Goal: Task Accomplishment & Management: Complete application form

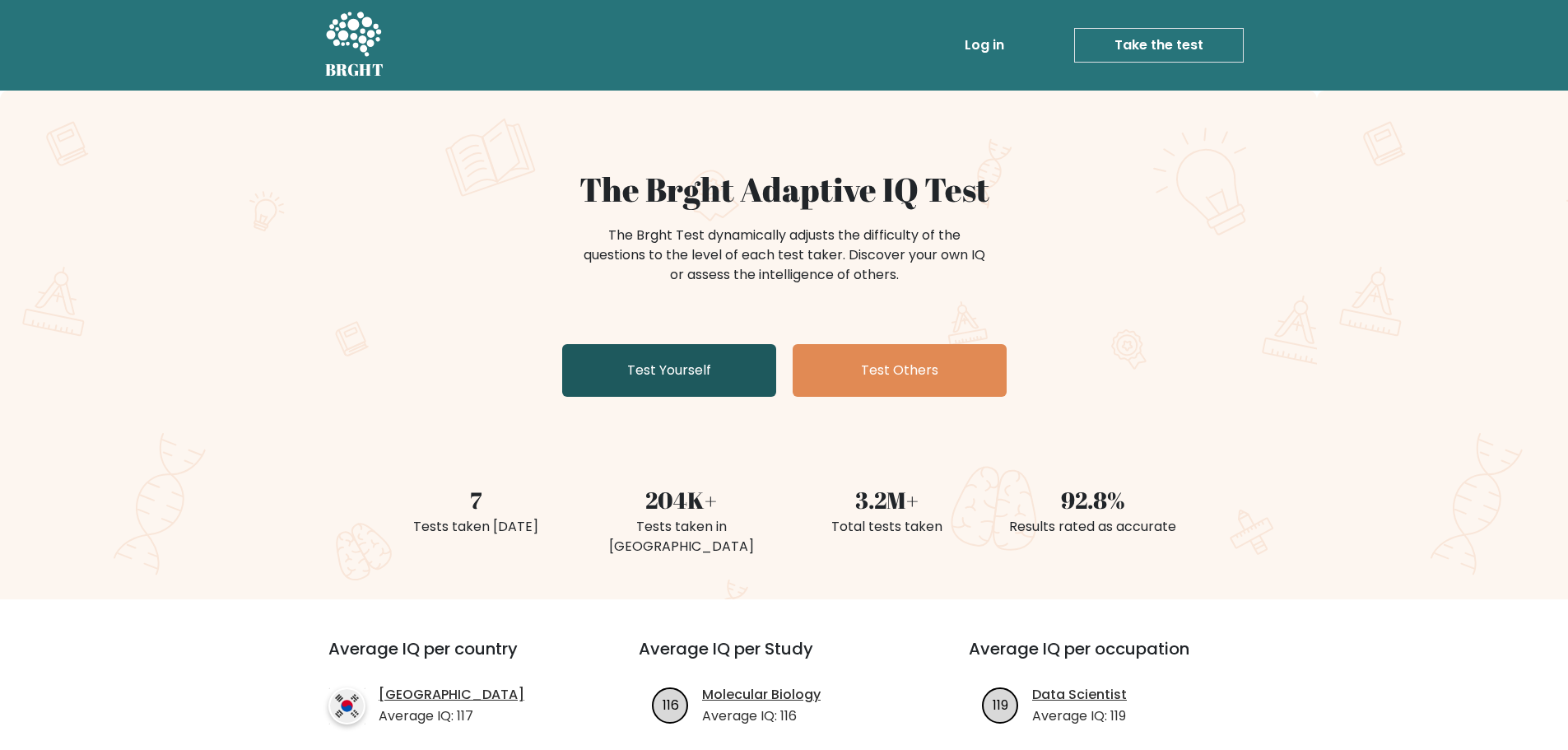
click at [680, 362] on link "Test Yourself" at bounding box center [669, 370] width 214 height 53
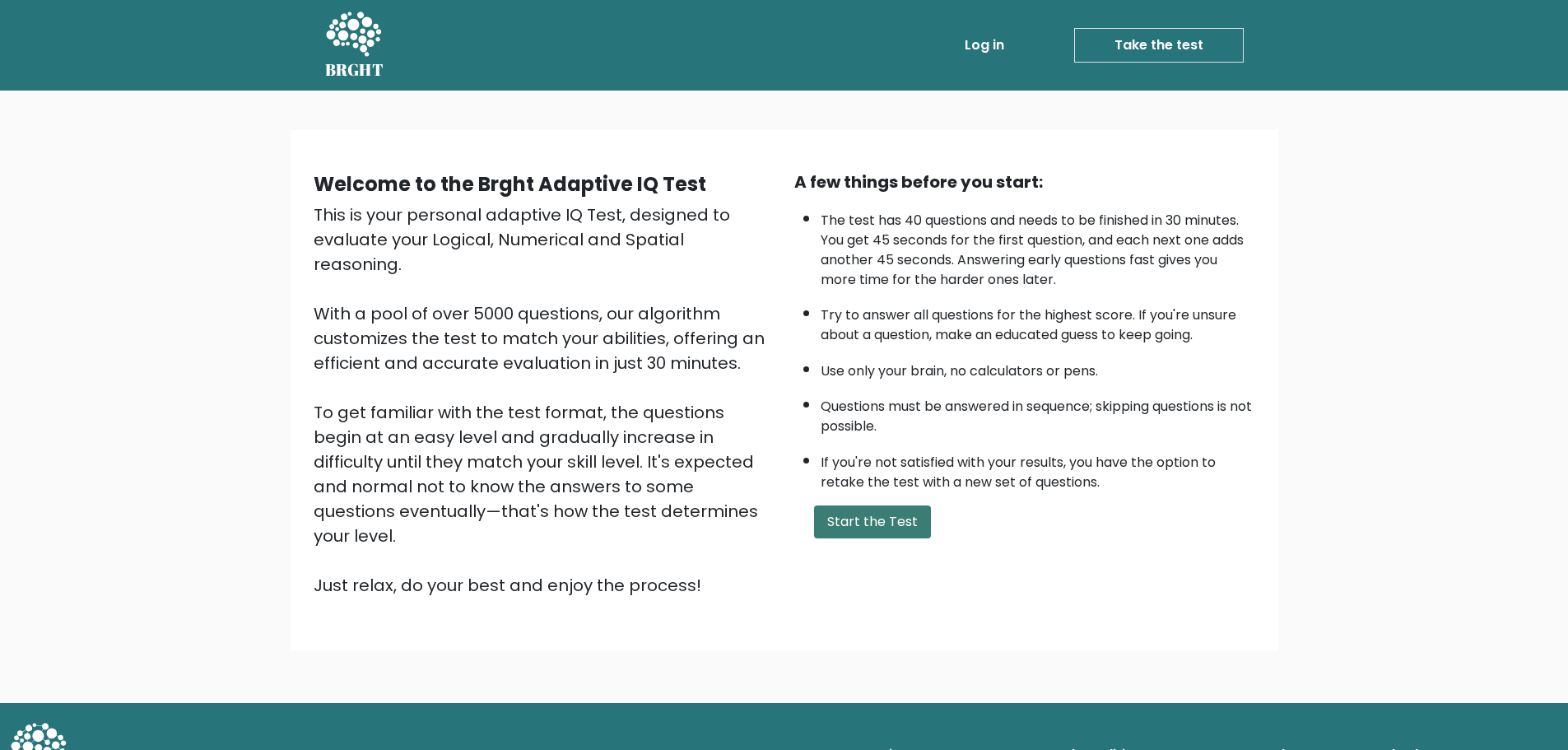
click at [851, 521] on button "Start the Test" at bounding box center [872, 522] width 117 height 33
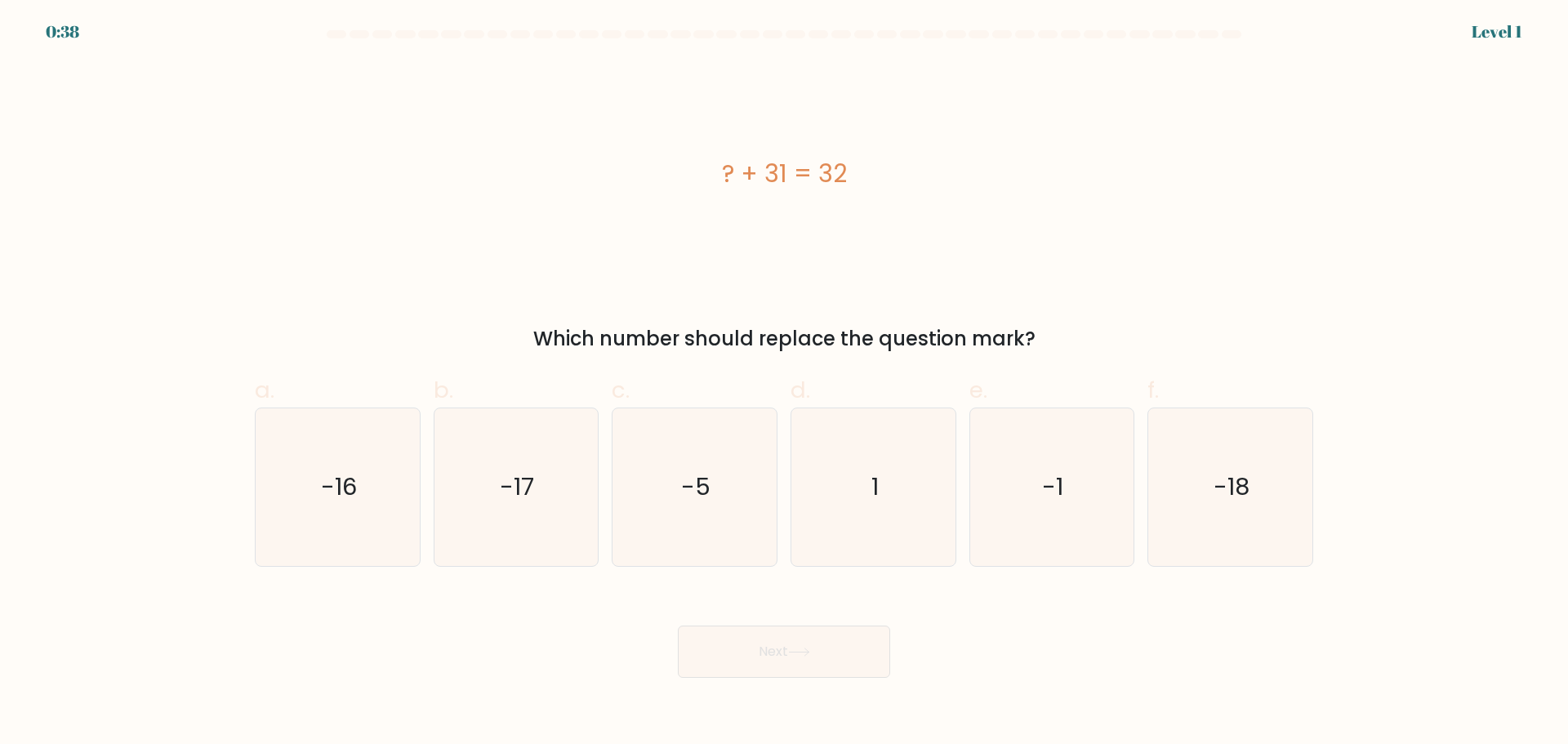
drag, startPoint x: 534, startPoint y: 337, endPoint x: 1085, endPoint y: 336, distance: 551.0
click at [1085, 337] on div "Which number should replace the question mark?" at bounding box center [784, 339] width 1039 height 30
copy div "Which number should replace the question mark?"
click at [673, 210] on div "? + 31 = 32" at bounding box center [784, 173] width 1058 height 223
drag, startPoint x: 787, startPoint y: 171, endPoint x: 895, endPoint y: 171, distance: 108.0
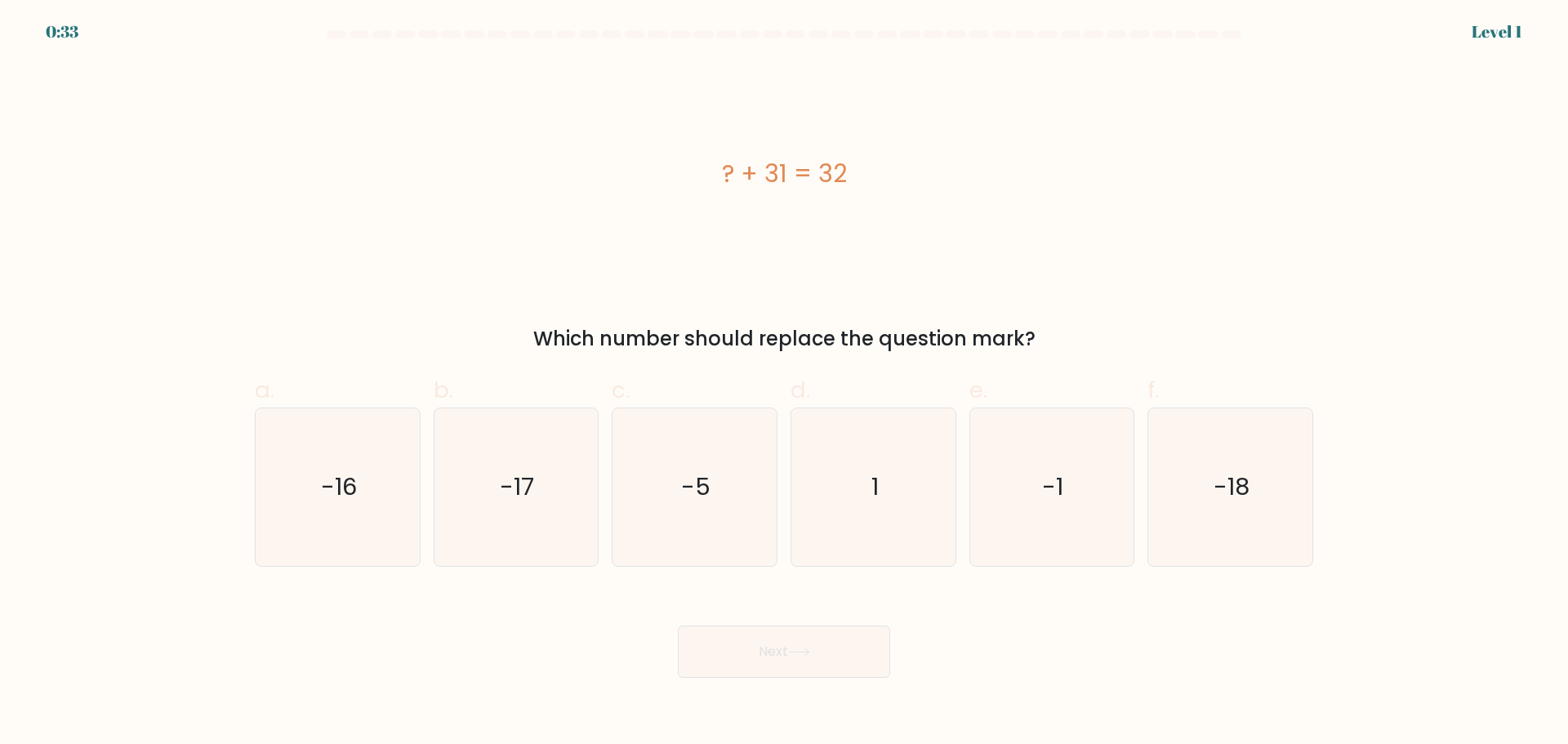
click at [895, 171] on div "? + 31 = 32" at bounding box center [784, 173] width 1058 height 37
copy div "? + 31 = 32"
click at [885, 495] on icon "1" at bounding box center [873, 486] width 157 height 158
click at [785, 383] on input "d. 1" at bounding box center [784, 378] width 1 height 10
radio input "true"
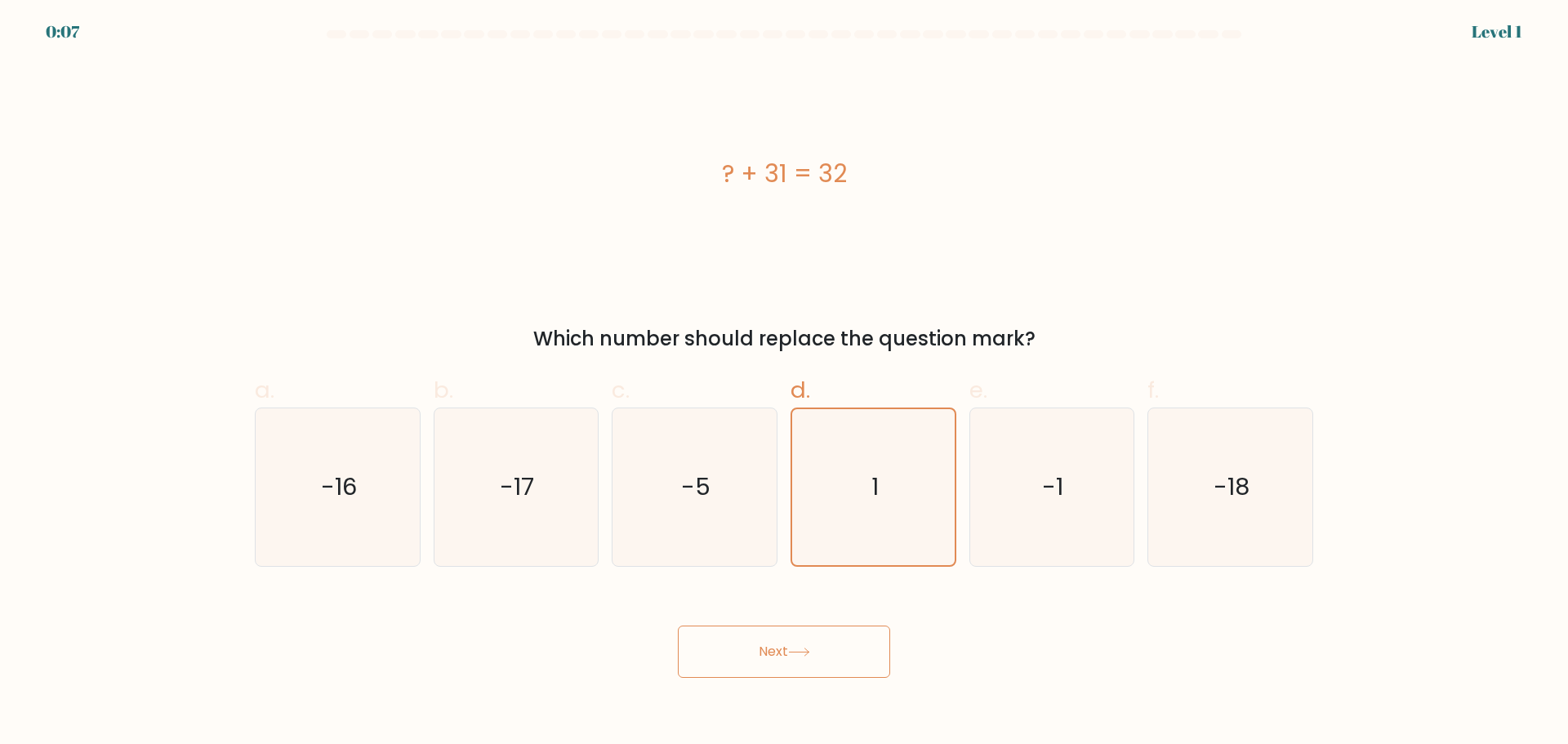
click at [761, 660] on button "Next" at bounding box center [784, 652] width 212 height 52
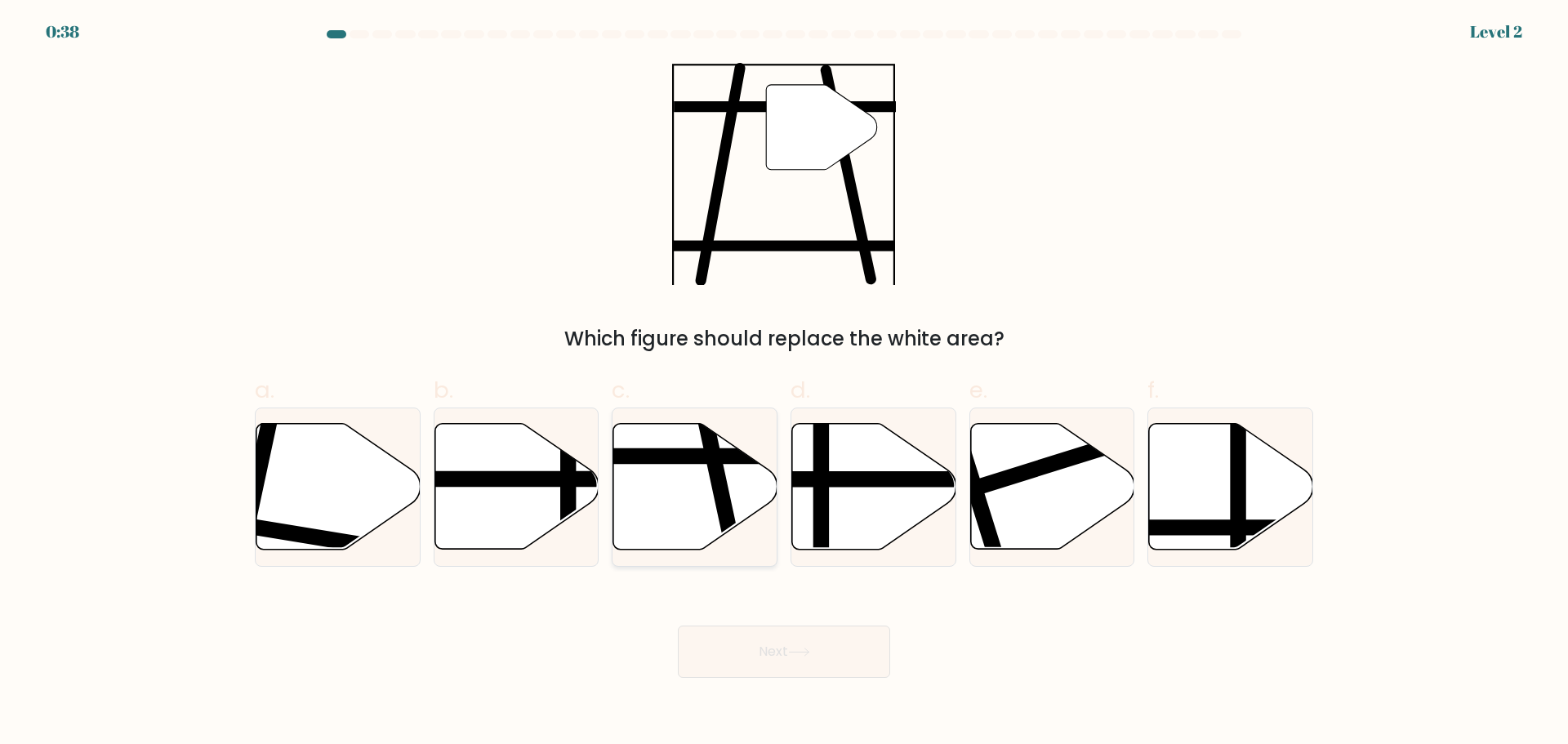
click at [700, 496] on icon at bounding box center [695, 486] width 164 height 126
click at [784, 383] on input "c." at bounding box center [784, 378] width 1 height 10
radio input "true"
drag, startPoint x: 773, startPoint y: 668, endPoint x: 773, endPoint y: 659, distance: 9.0
click at [773, 667] on button "Next" at bounding box center [784, 652] width 212 height 52
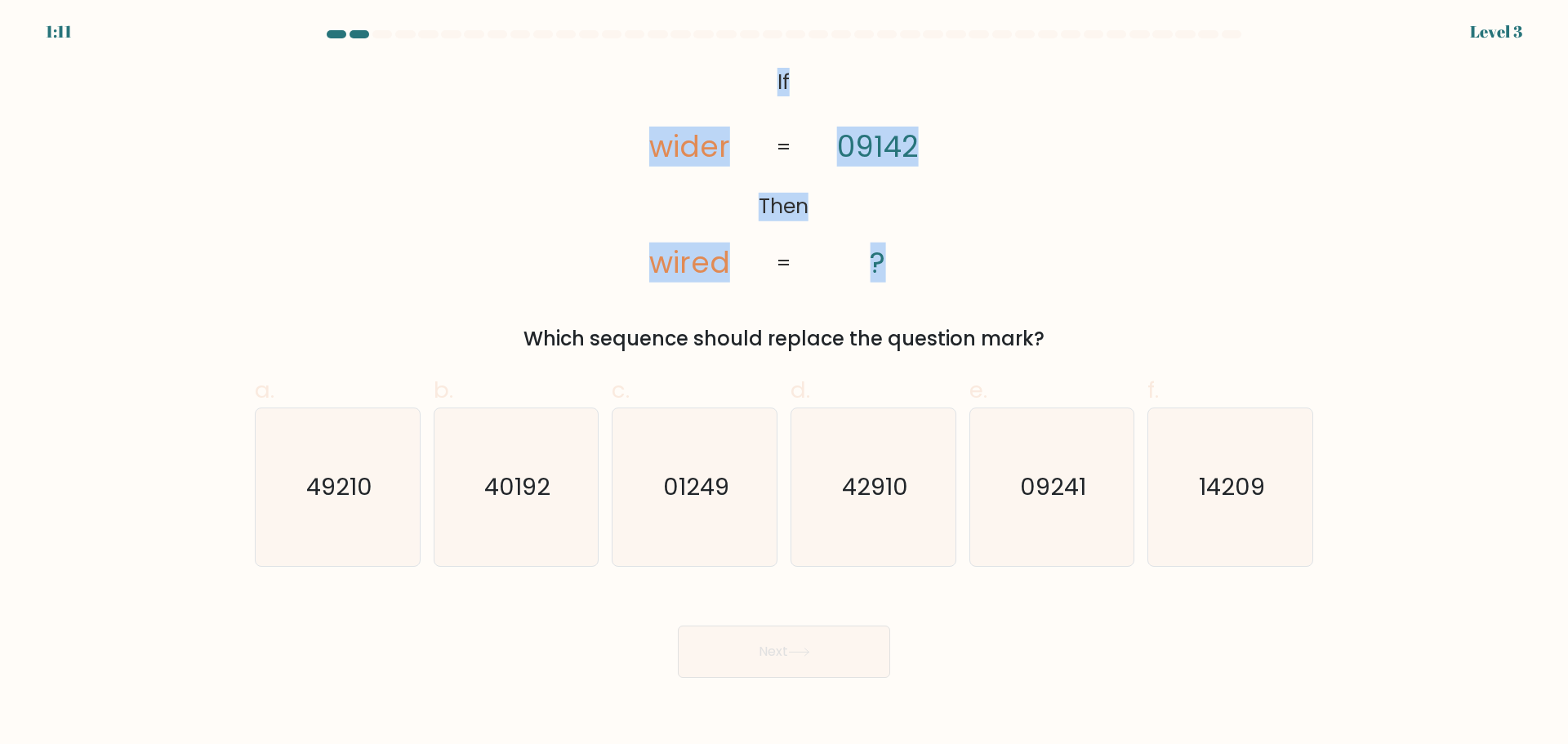
drag, startPoint x: 815, startPoint y: 106, endPoint x: 858, endPoint y: 210, distance: 112.5
click at [896, 268] on icon "@import url('[URL][DOMAIN_NAME]); If Then wider wired 09142 ? = =" at bounding box center [784, 173] width 363 height 223
copy icon "If Then wider wired 09142 ?"
click at [907, 242] on icon "@import url('[URL][DOMAIN_NAME]); If Then wider wired 09142 ? = =" at bounding box center [784, 173] width 363 height 223
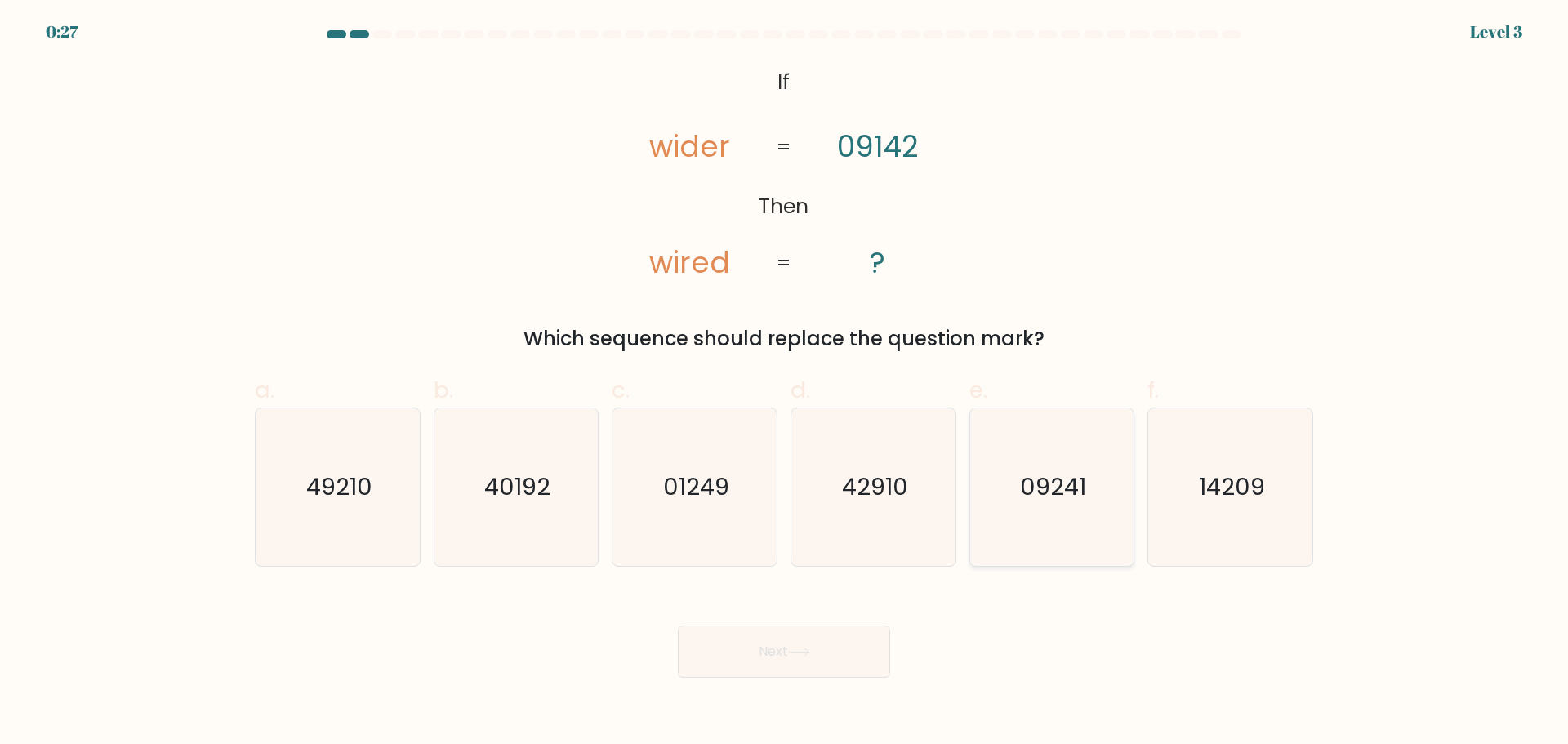
click at [1057, 518] on icon "09241" at bounding box center [1051, 486] width 157 height 158
click at [785, 383] on input "e. 09241" at bounding box center [784, 378] width 1 height 10
radio input "true"
drag, startPoint x: 743, startPoint y: 644, endPoint x: 740, endPoint y: 624, distance: 20.2
click at [743, 643] on button "Next" at bounding box center [784, 652] width 212 height 52
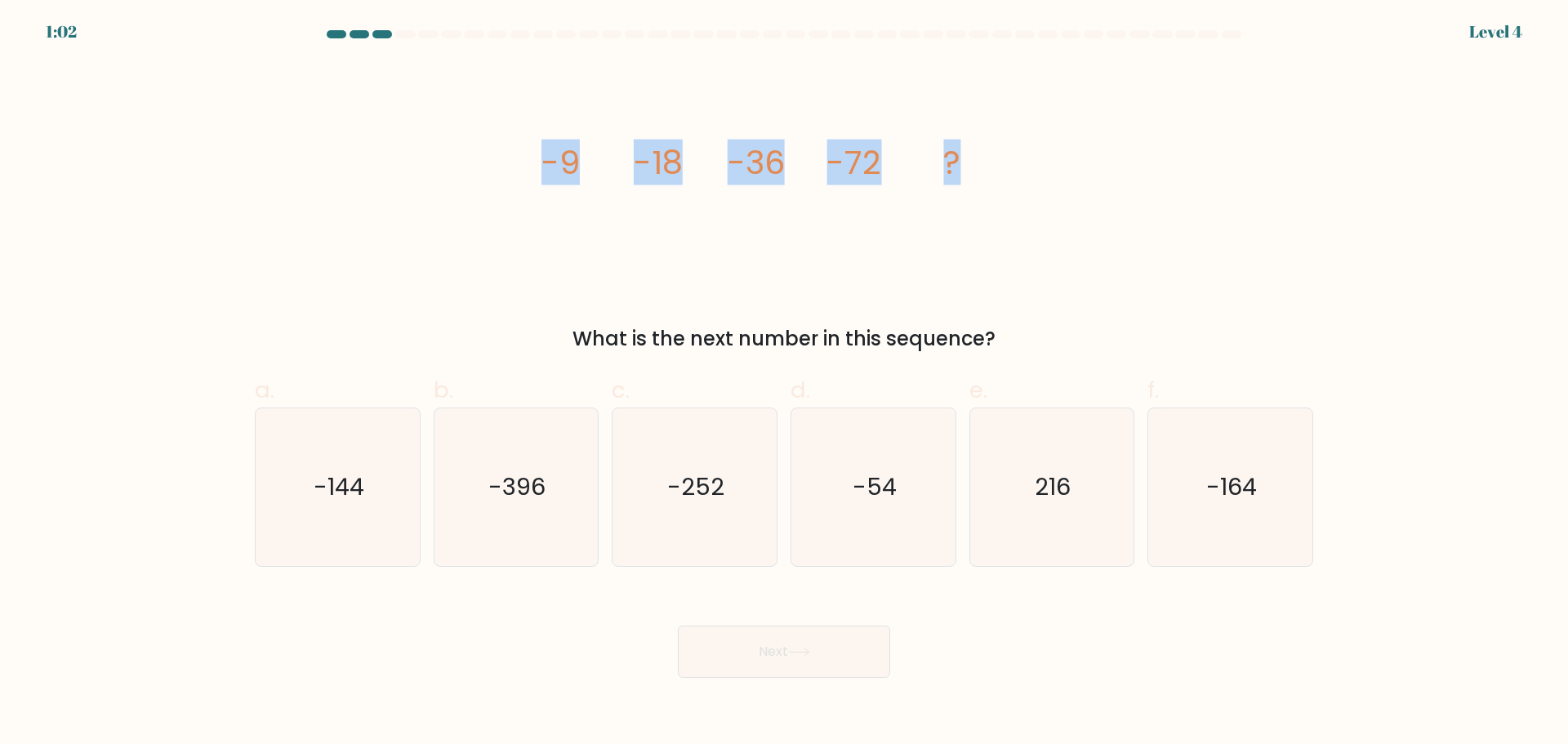
drag, startPoint x: 540, startPoint y: 156, endPoint x: 976, endPoint y: 158, distance: 436.0
click at [976, 158] on div "image/svg+xml -9 -18 -36 -72 ? What is the next number in this sequence?" at bounding box center [784, 207] width 1078 height 292
copy g "-9 -18 -36 -72 ?"
click at [334, 474] on text "-144" at bounding box center [338, 487] width 50 height 33
click at [784, 383] on input "a. -144" at bounding box center [784, 378] width 1 height 10
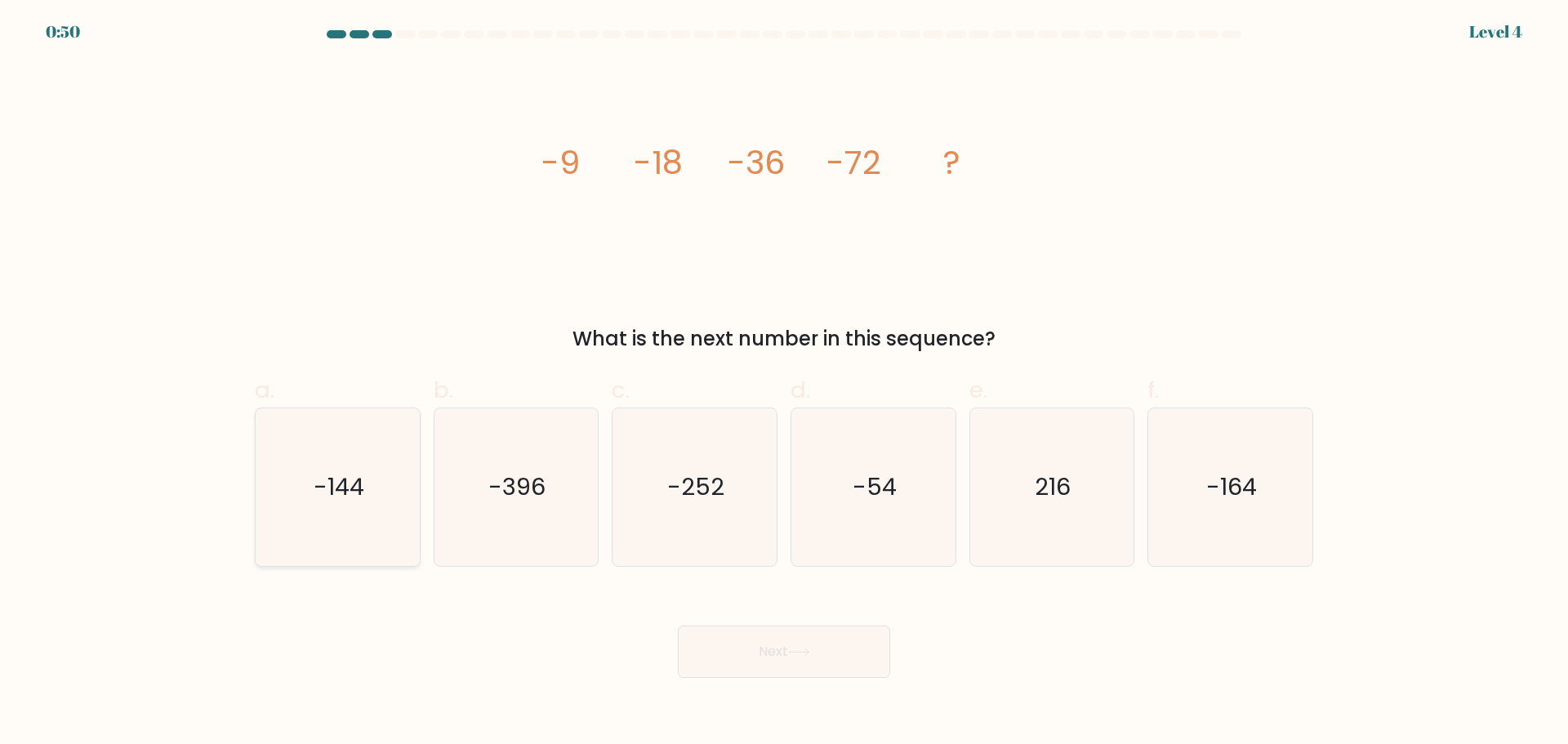
radio input "true"
click at [797, 649] on icon at bounding box center [799, 652] width 22 height 9
click at [756, 640] on button "Next" at bounding box center [784, 652] width 212 height 52
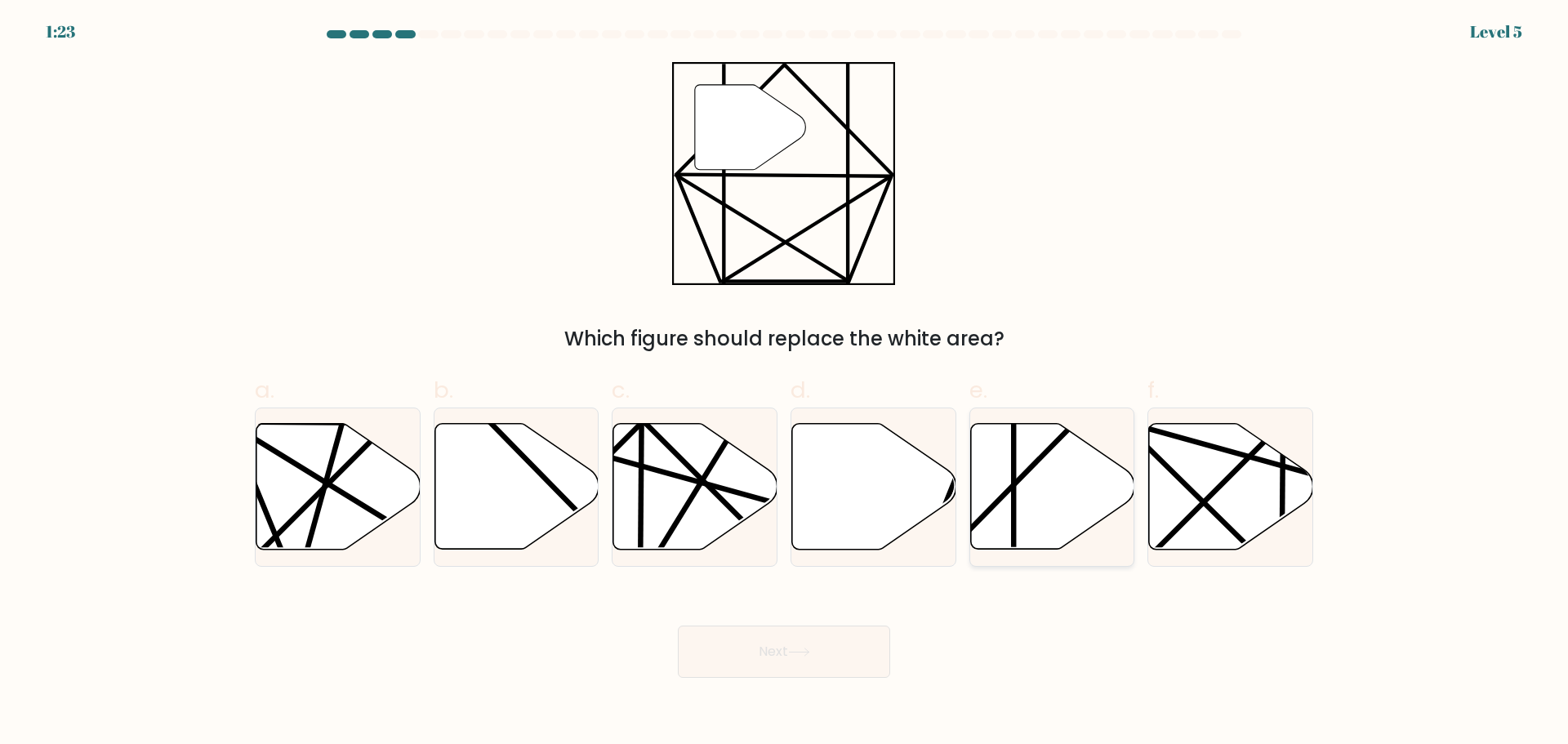
click at [1030, 512] on icon at bounding box center [1052, 486] width 164 height 126
click at [785, 383] on input "e." at bounding box center [784, 378] width 1 height 10
radio input "true"
click at [802, 625] on div "Next" at bounding box center [784, 632] width 1078 height 91
click at [768, 645] on button "Next" at bounding box center [784, 652] width 212 height 52
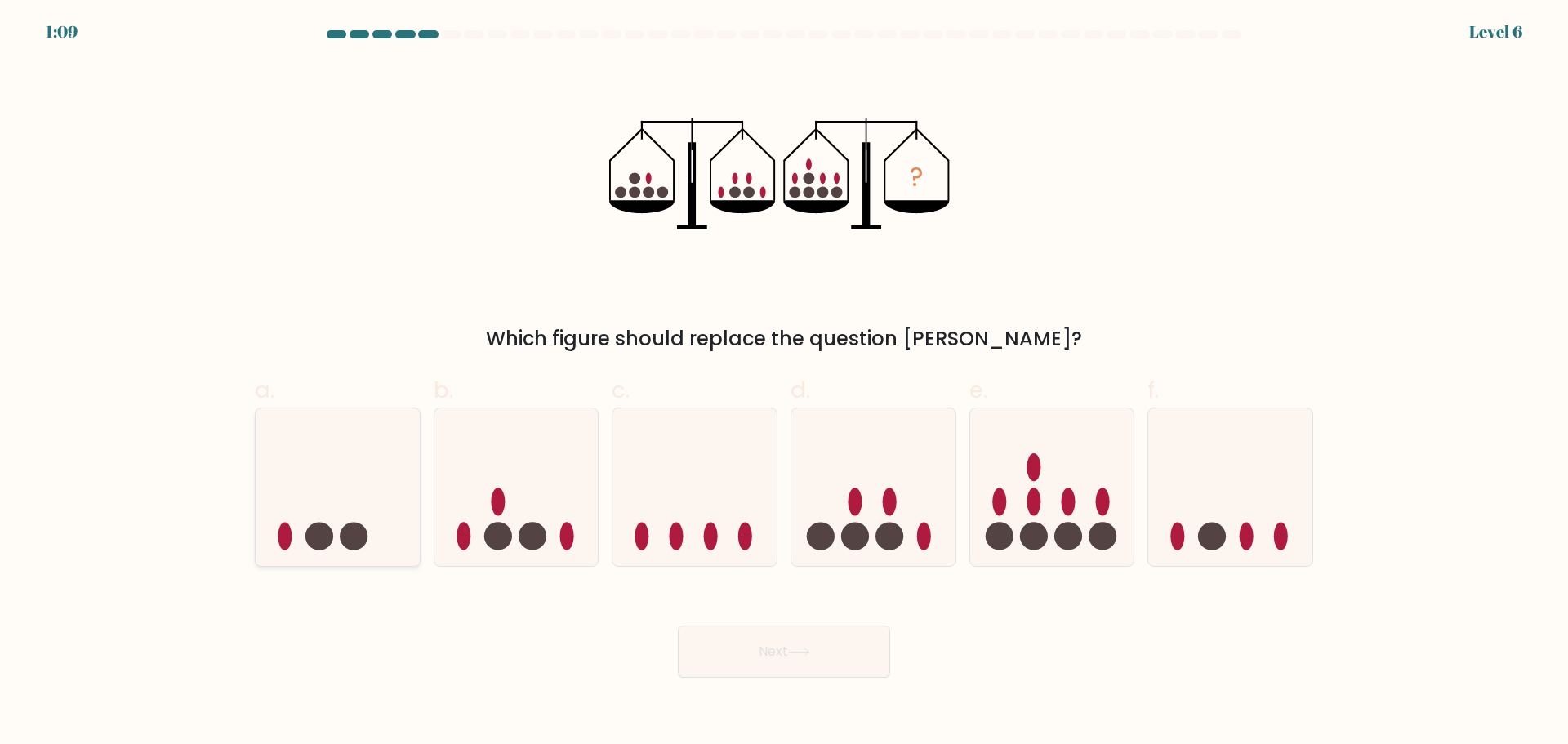
click at [365, 532] on circle at bounding box center [353, 537] width 28 height 28
click at [784, 383] on input "a." at bounding box center [784, 378] width 1 height 10
radio input "true"
click at [833, 659] on button "Next" at bounding box center [784, 652] width 212 height 52
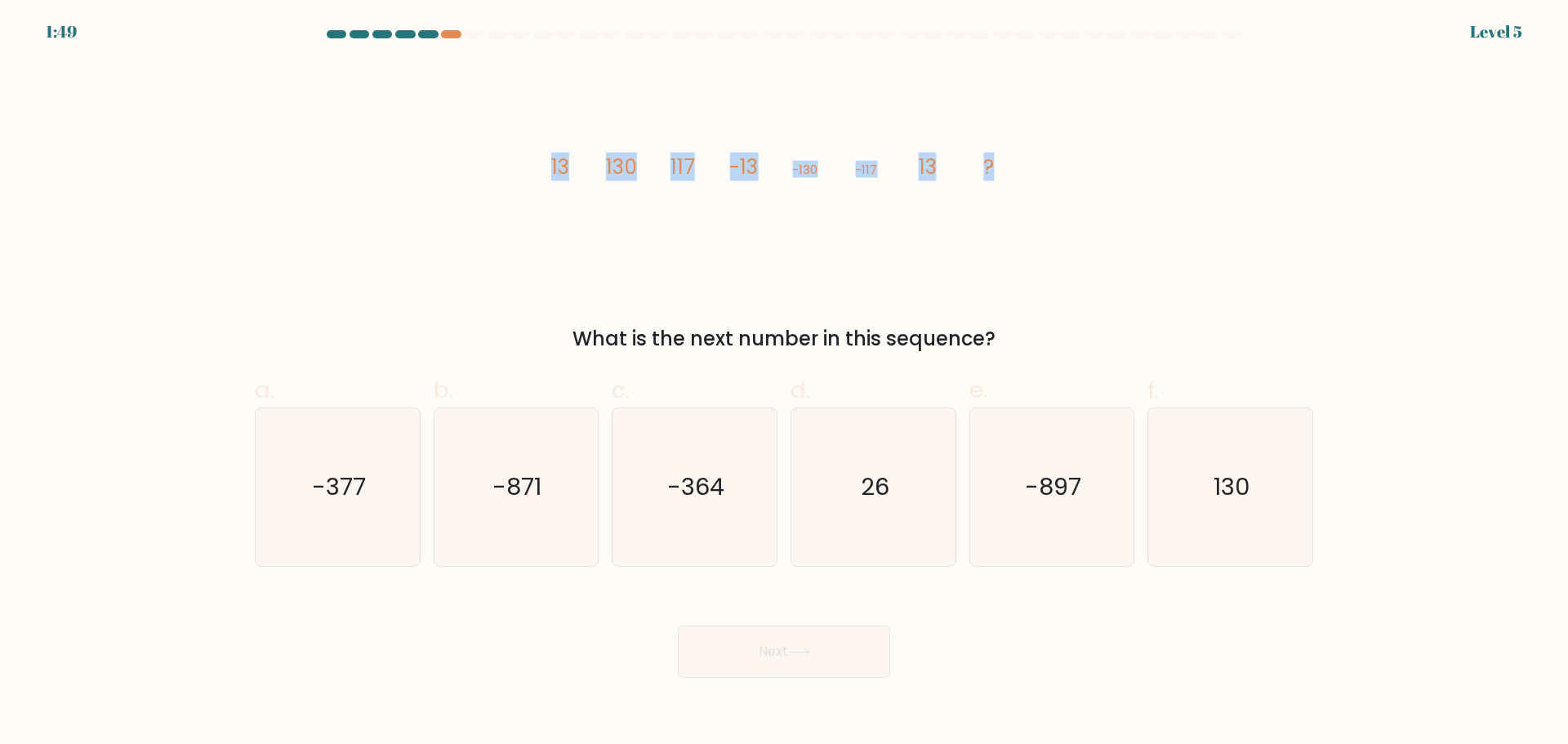
drag, startPoint x: 707, startPoint y: 166, endPoint x: 993, endPoint y: 168, distance: 286.0
click at [1014, 166] on icon "image/svg+xml 13 130 117 -13 -130 -117 13 ?" at bounding box center [783, 173] width 490 height 223
copy g "13 130 117 -13 -130 -117 13 ?"
drag, startPoint x: 1229, startPoint y: 493, endPoint x: 1055, endPoint y: 551, distance: 183.4
click at [1229, 494] on text "130" at bounding box center [1232, 487] width 37 height 33
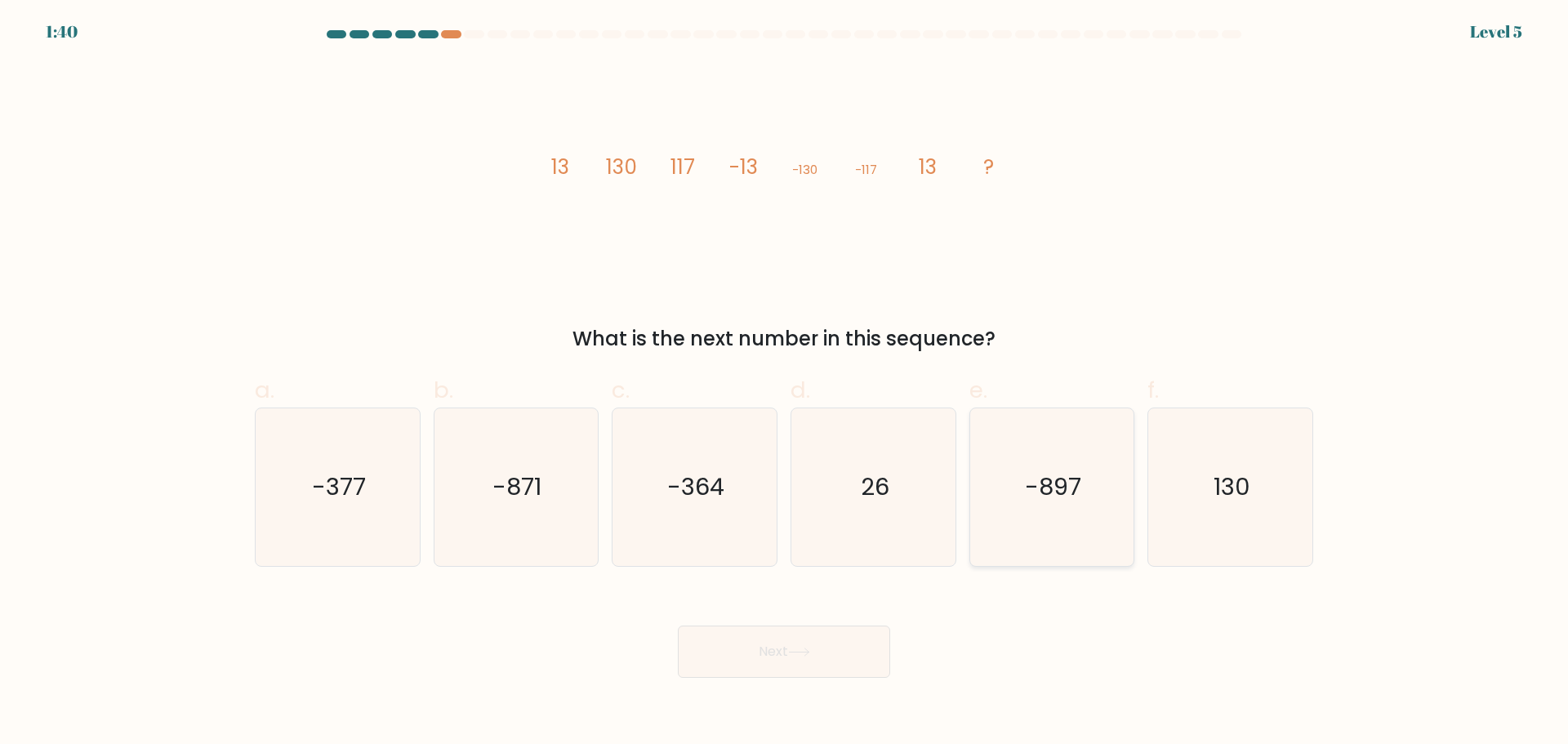
click at [785, 383] on input "f. 130" at bounding box center [784, 378] width 1 height 10
radio input "true"
click at [761, 672] on button "Next" at bounding box center [784, 652] width 212 height 52
click at [747, 657] on button "Next" at bounding box center [784, 652] width 212 height 52
click at [775, 650] on button "Next" at bounding box center [784, 652] width 212 height 52
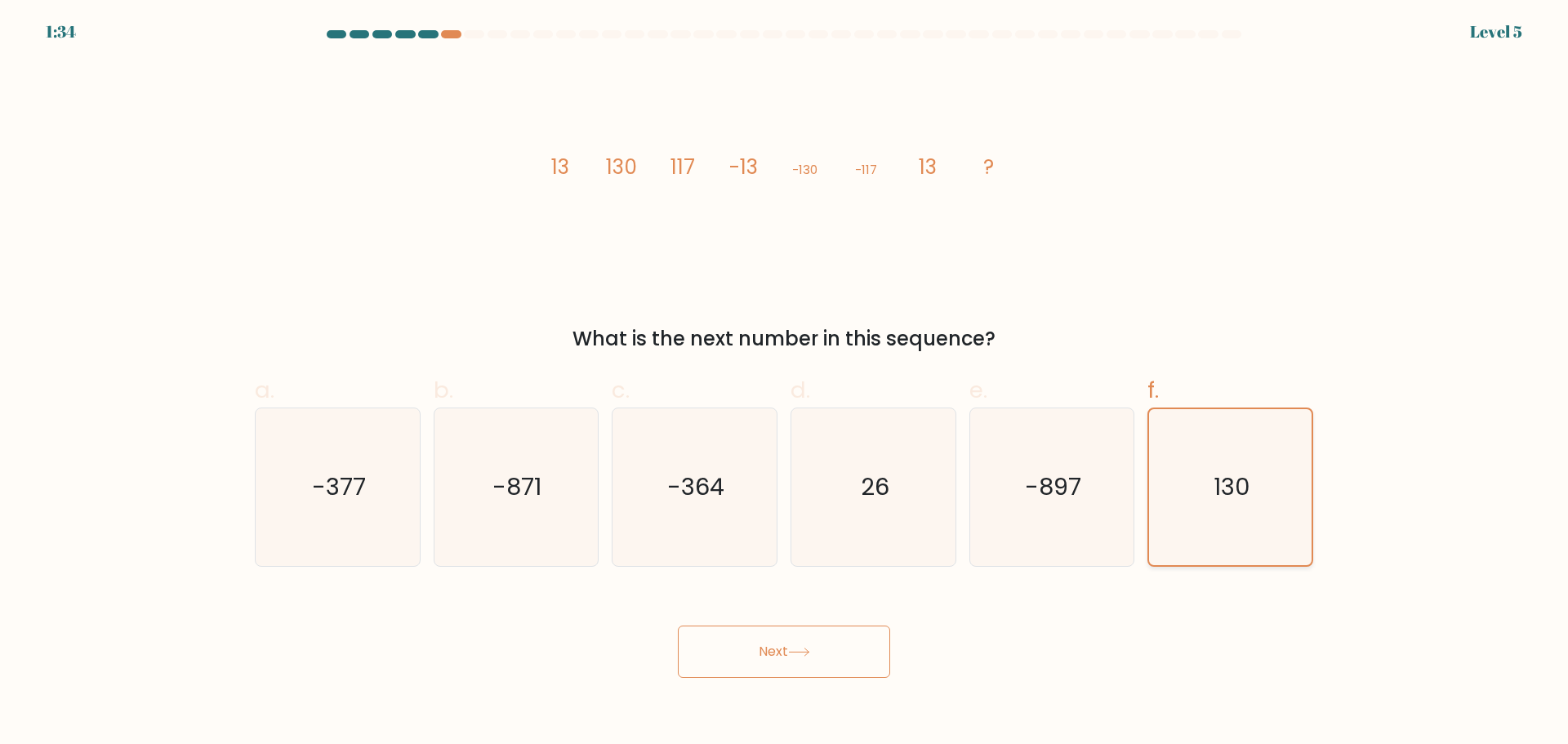
click at [1203, 471] on icon "130" at bounding box center [1230, 486] width 156 height 156
click at [785, 383] on input "f. 130" at bounding box center [784, 378] width 1 height 10
click at [1203, 471] on icon "130" at bounding box center [1230, 486] width 156 height 156
click at [785, 383] on input "f. 130" at bounding box center [784, 378] width 1 height 10
click at [743, 650] on button "Next" at bounding box center [784, 652] width 212 height 52
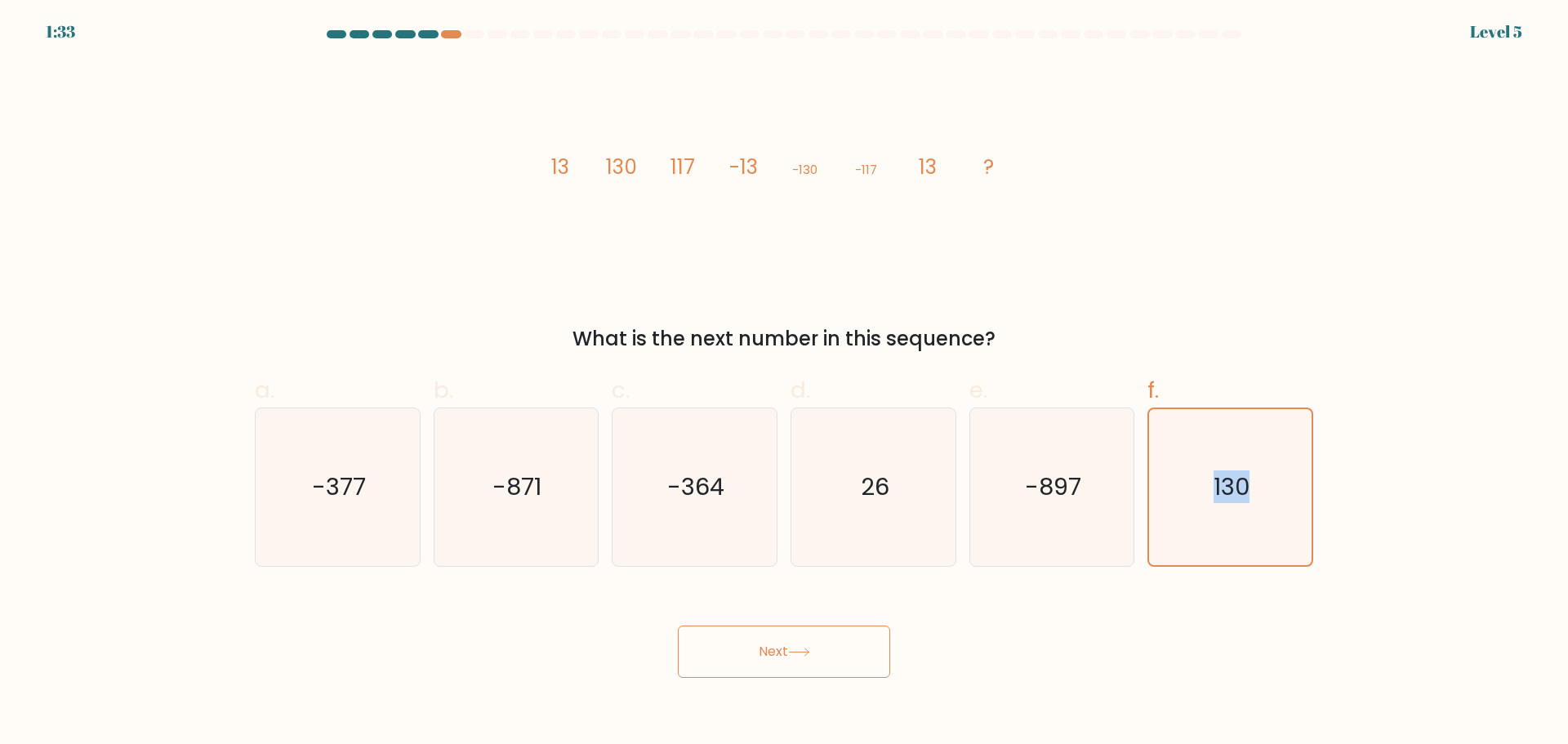
click at [743, 650] on button "Next" at bounding box center [784, 652] width 212 height 52
click at [542, 251] on icon "image/svg+xml 13 130 117 -13 -130 -117 13 ?" at bounding box center [783, 173] width 490 height 223
click at [738, 657] on button "Next" at bounding box center [784, 652] width 212 height 52
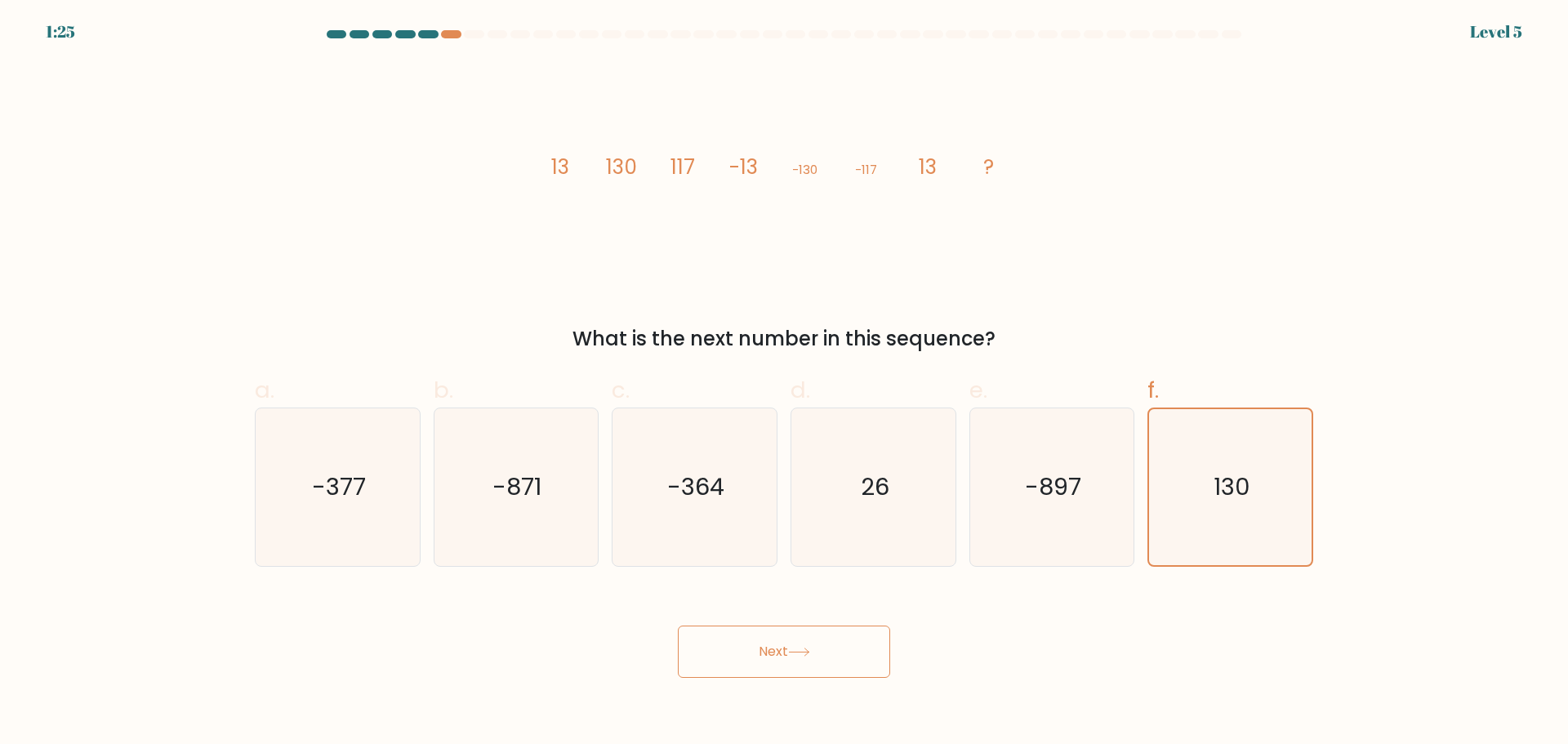
click at [900, 365] on div "a. -377 b. -871 c." at bounding box center [783, 463] width 1071 height 205
click at [868, 451] on icon "26" at bounding box center [873, 486] width 157 height 158
click at [785, 383] on input "d. 26" at bounding box center [784, 378] width 1 height 10
radio input "true"
click at [1048, 463] on icon "-897" at bounding box center [1051, 486] width 157 height 158
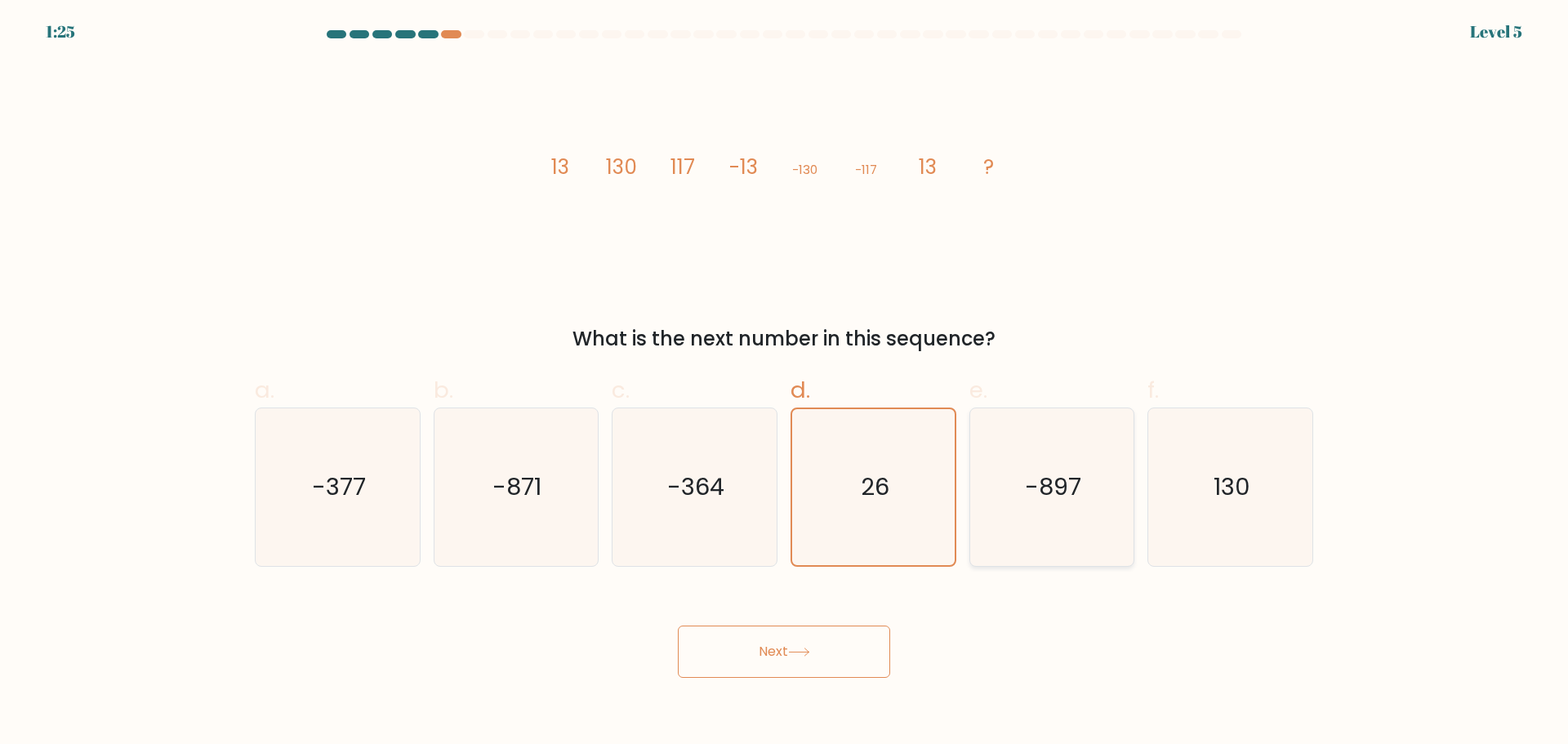
click at [785, 383] on input "e. -897" at bounding box center [784, 378] width 1 height 10
radio input "true"
click at [1214, 479] on text "130" at bounding box center [1232, 487] width 37 height 33
click at [785, 383] on input "f. 130" at bounding box center [784, 378] width 1 height 10
radio input "true"
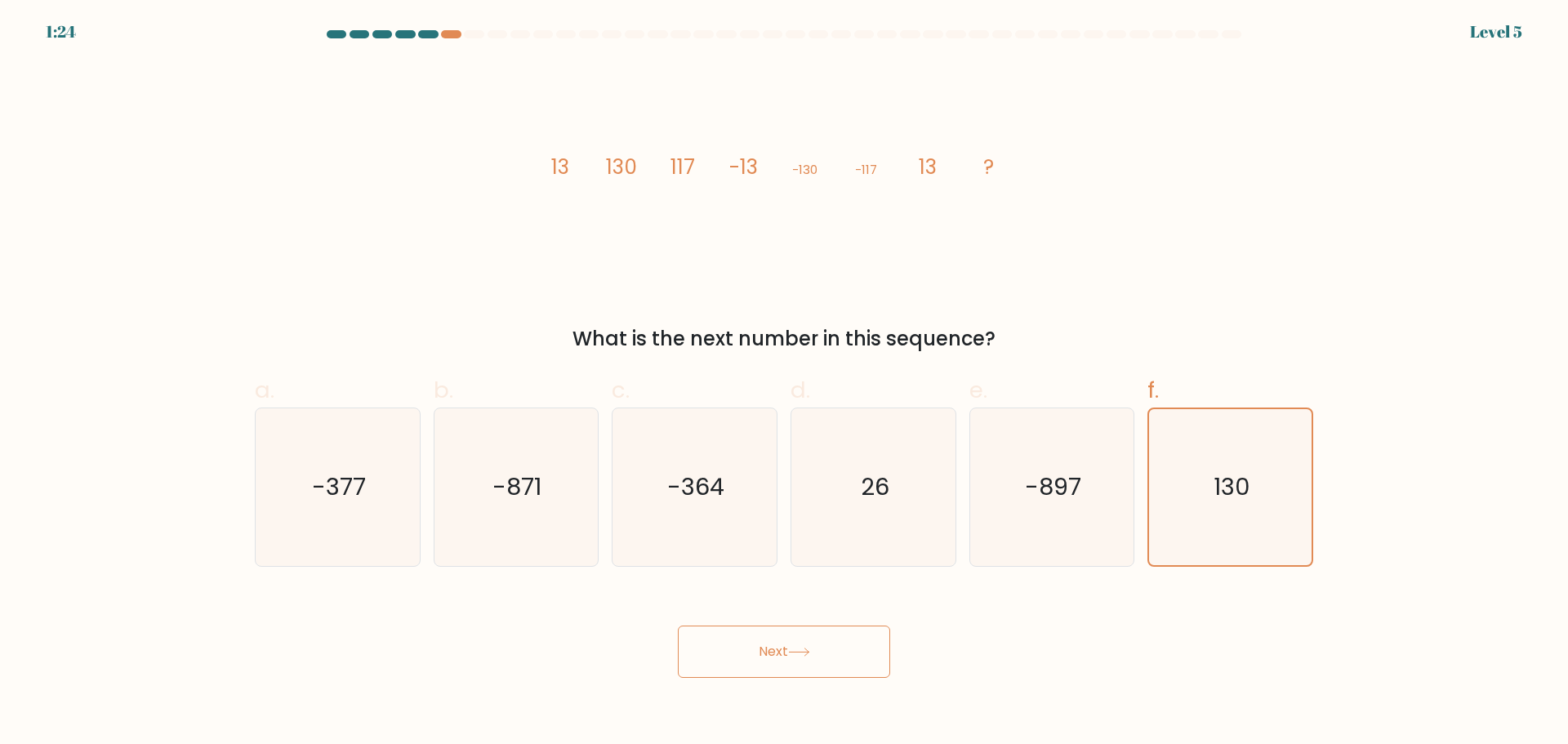
click at [745, 658] on button "Next" at bounding box center [784, 652] width 212 height 52
click at [744, 658] on button "Next" at bounding box center [784, 652] width 212 height 52
drag, startPoint x: 958, startPoint y: 174, endPoint x: 997, endPoint y: 165, distance: 40.0
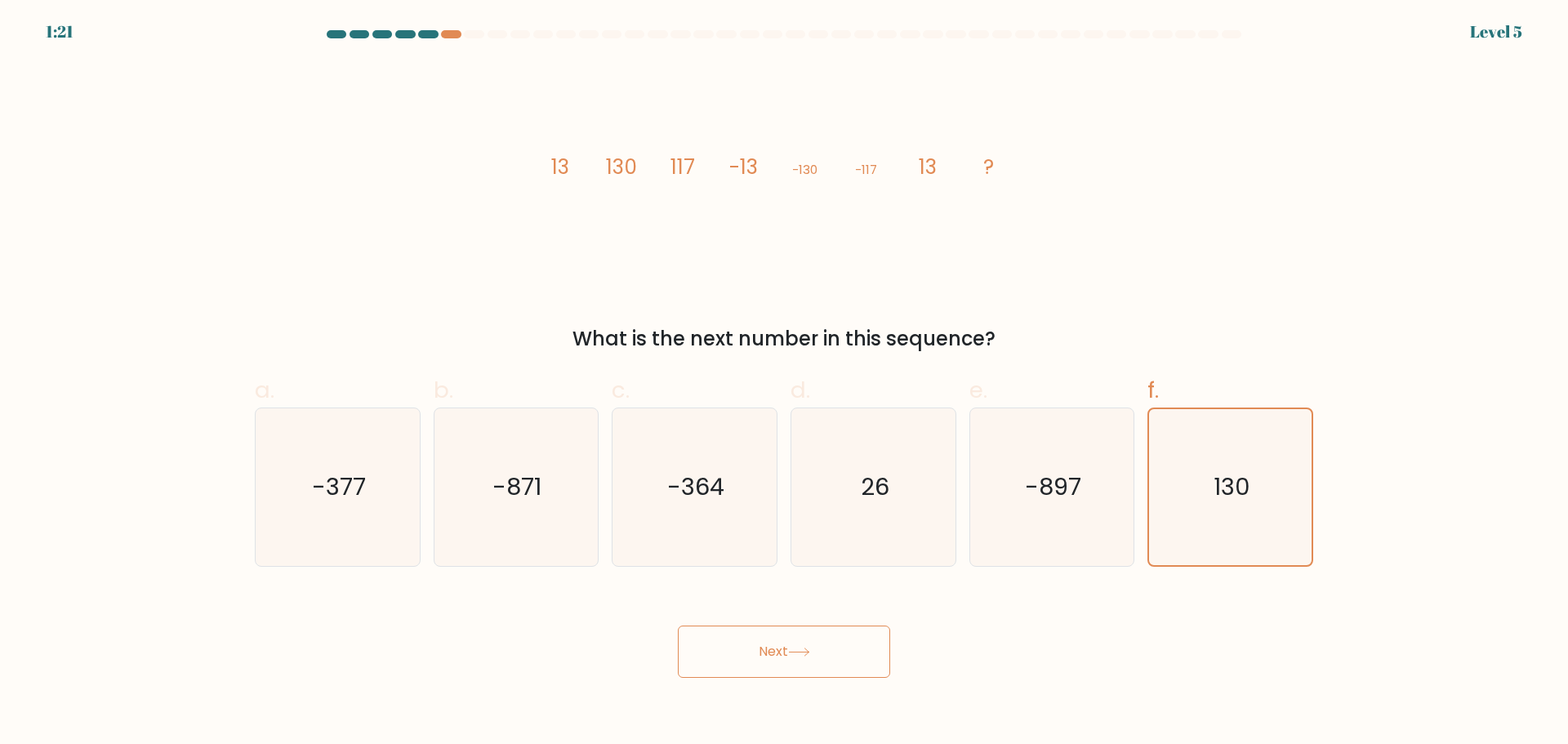
click at [966, 172] on icon "image/svg+xml 13 130 117 -13 -130 -117 13 ?" at bounding box center [783, 173] width 490 height 223
click at [993, 164] on icon "image/svg+xml 13 130 117 -13 -130 -117 13 ?" at bounding box center [783, 173] width 490 height 223
click at [984, 162] on tspan "?" at bounding box center [989, 166] width 10 height 29
click at [341, 488] on text "-377" at bounding box center [338, 487] width 54 height 33
click at [784, 383] on input "a. -377" at bounding box center [784, 378] width 1 height 10
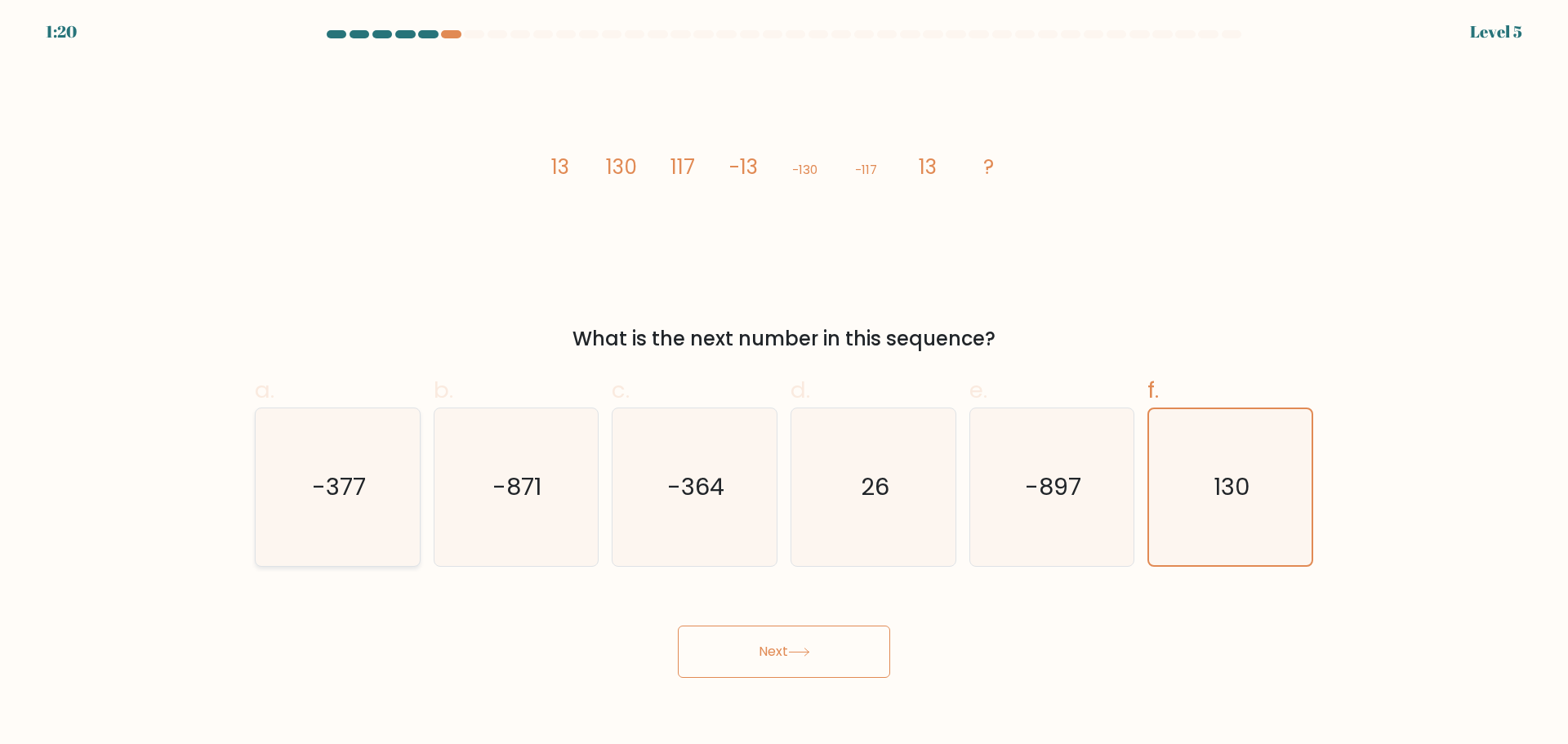
radio input "true"
click at [521, 486] on text "-871" at bounding box center [518, 487] width 49 height 33
click at [784, 383] on input "b. -871" at bounding box center [784, 378] width 1 height 10
radio input "true"
click at [681, 484] on text "-364" at bounding box center [697, 487] width 57 height 33
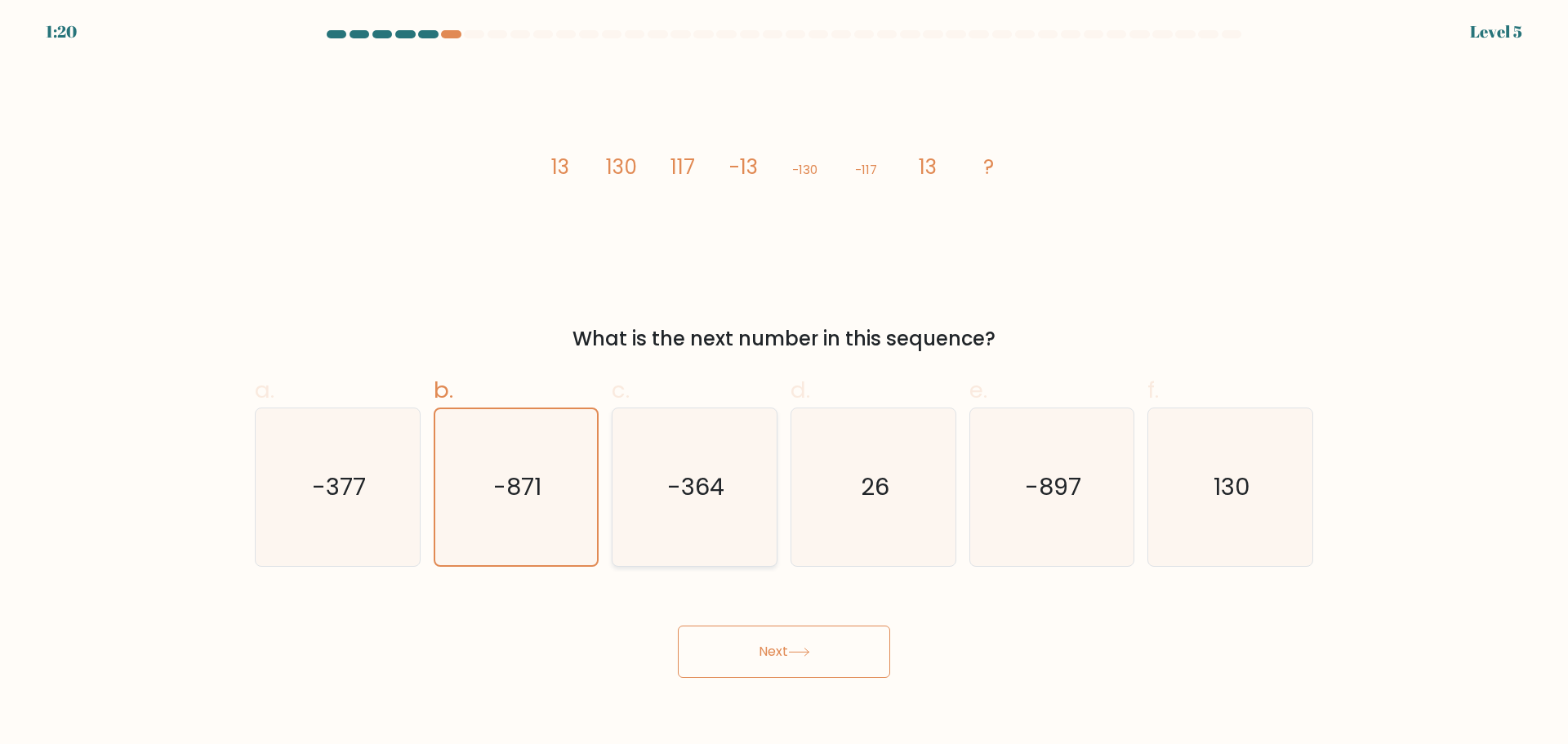
click at [784, 383] on input "c. -364" at bounding box center [784, 378] width 1 height 10
radio input "true"
click at [869, 471] on text "26" at bounding box center [874, 487] width 29 height 33
click at [785, 383] on input "d. 26" at bounding box center [784, 378] width 1 height 10
radio input "true"
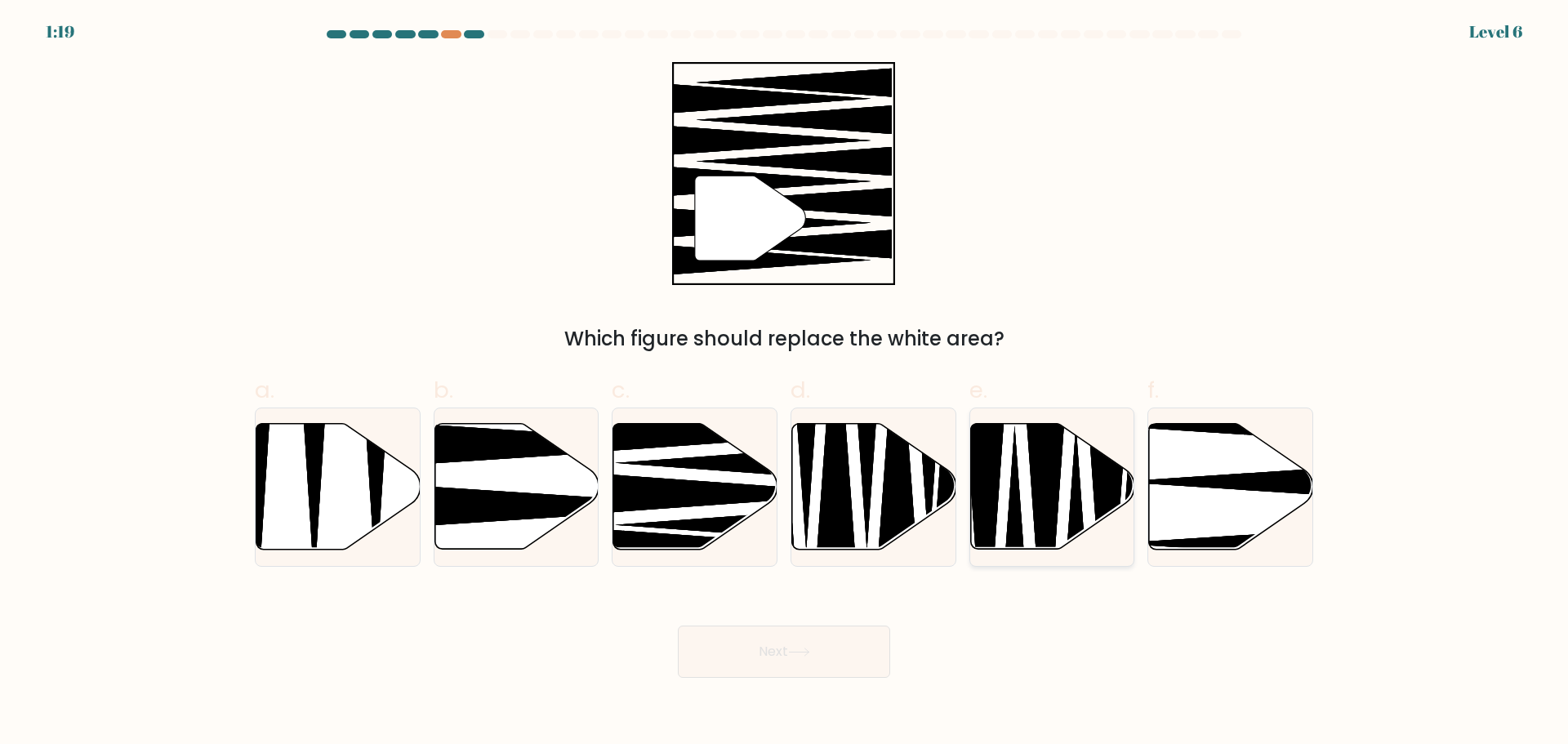
click at [1072, 468] on icon at bounding box center [1052, 486] width 164 height 126
click at [785, 383] on input "e." at bounding box center [784, 378] width 1 height 10
radio input "true"
click at [1069, 240] on div "" Which figure should replace the white area?" at bounding box center [784, 207] width 1078 height 292
click at [1025, 239] on div "" Which figure should replace the white area?" at bounding box center [784, 207] width 1078 height 292
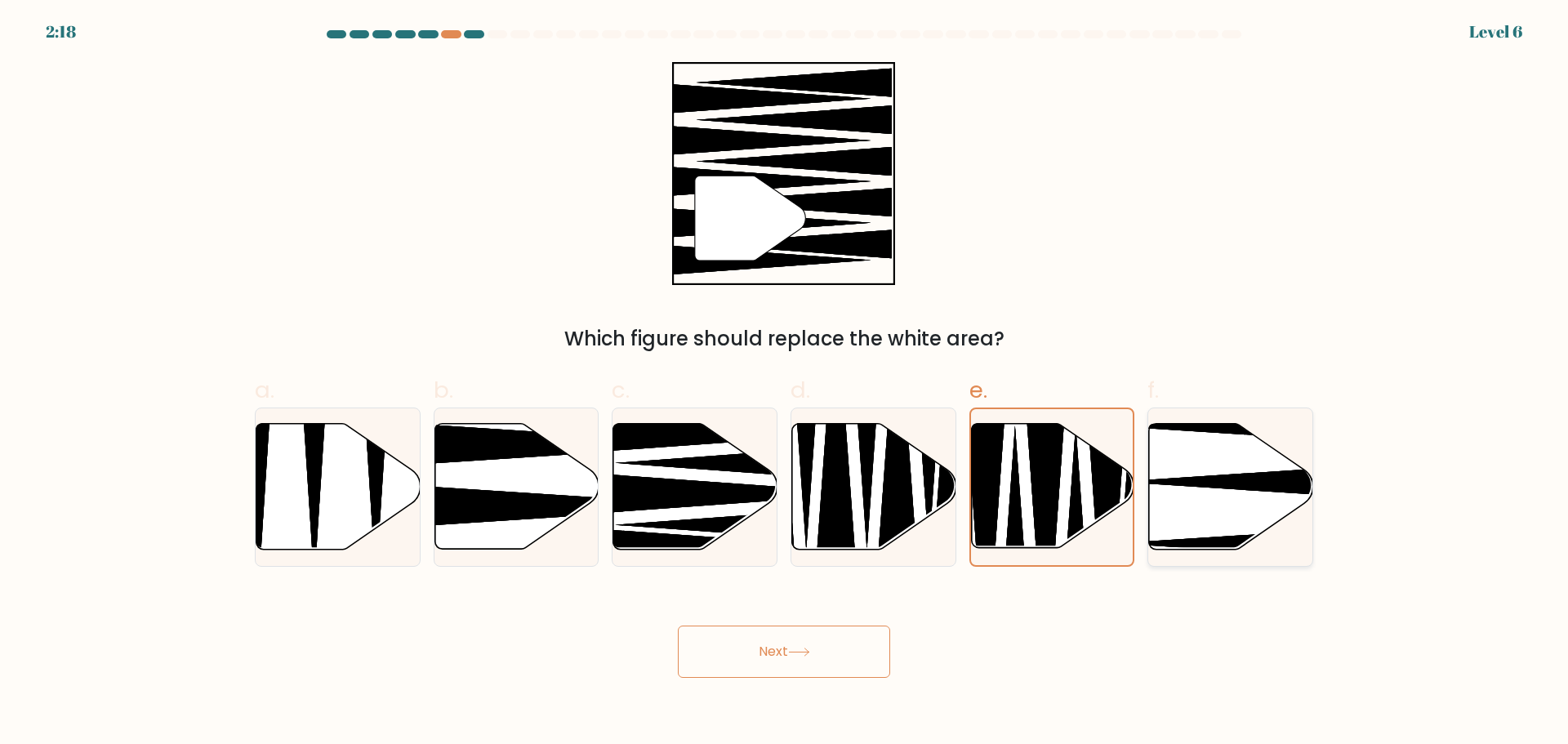
click at [1184, 472] on icon at bounding box center [1230, 486] width 164 height 126
click at [785, 383] on input "f." at bounding box center [784, 378] width 1 height 10
radio input "true"
click at [661, 492] on icon at bounding box center [727, 493] width 295 height 43
click at [784, 383] on input "c." at bounding box center [784, 378] width 1 height 10
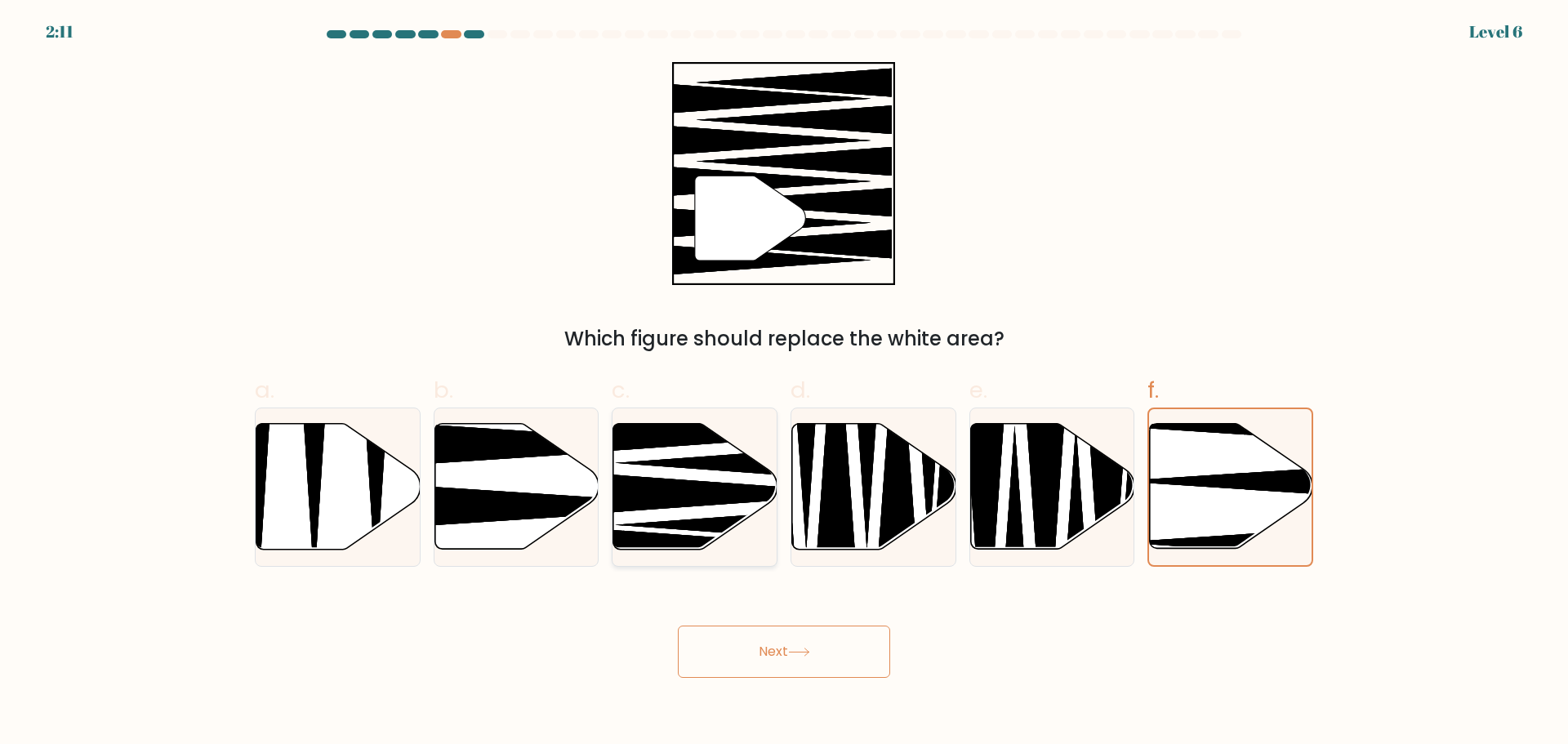
radio input "true"
click at [787, 658] on button "Next" at bounding box center [784, 652] width 212 height 52
click at [758, 639] on button "Next" at bounding box center [784, 652] width 212 height 52
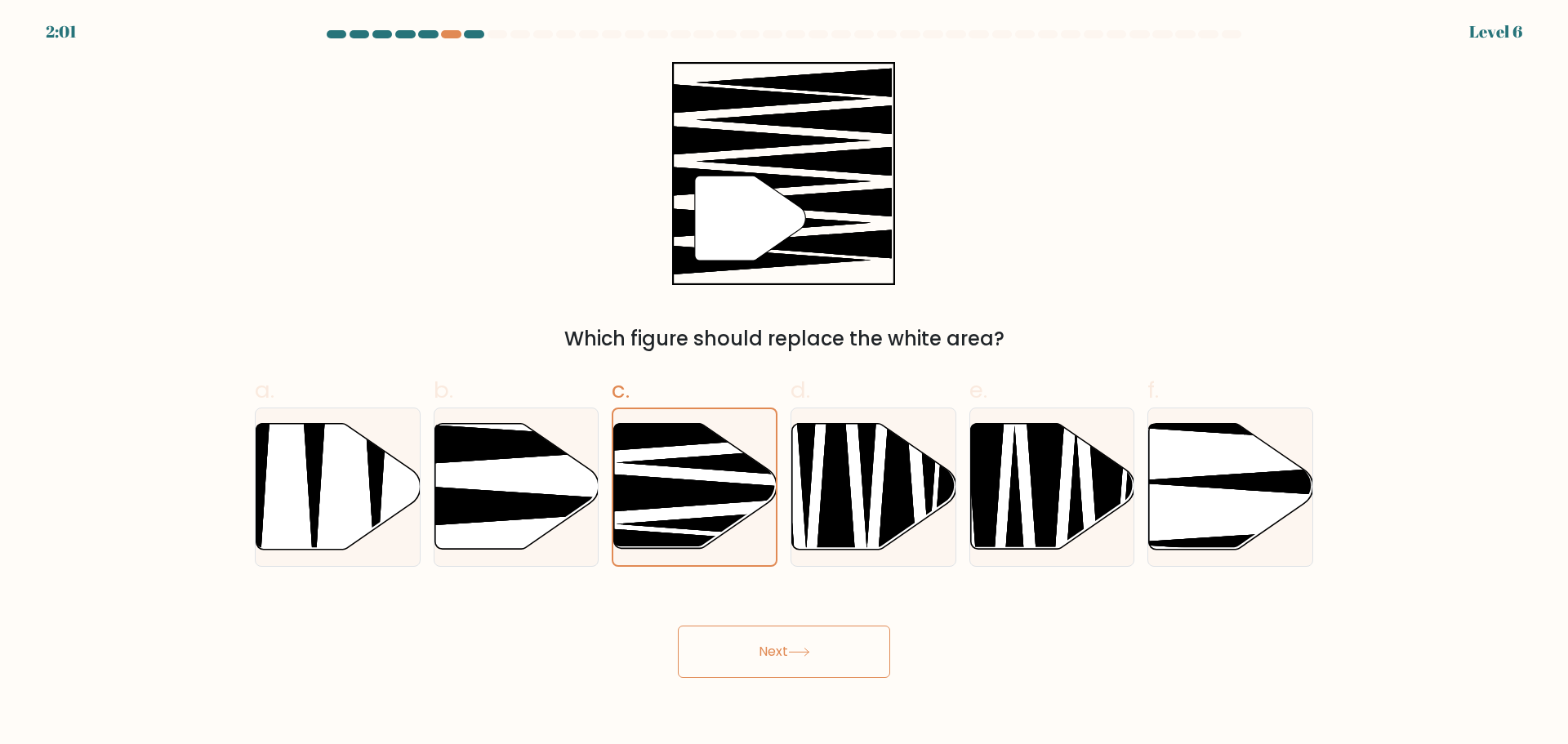
click at [758, 638] on button "Next" at bounding box center [784, 652] width 212 height 52
click at [761, 655] on button "Next" at bounding box center [784, 652] width 212 height 52
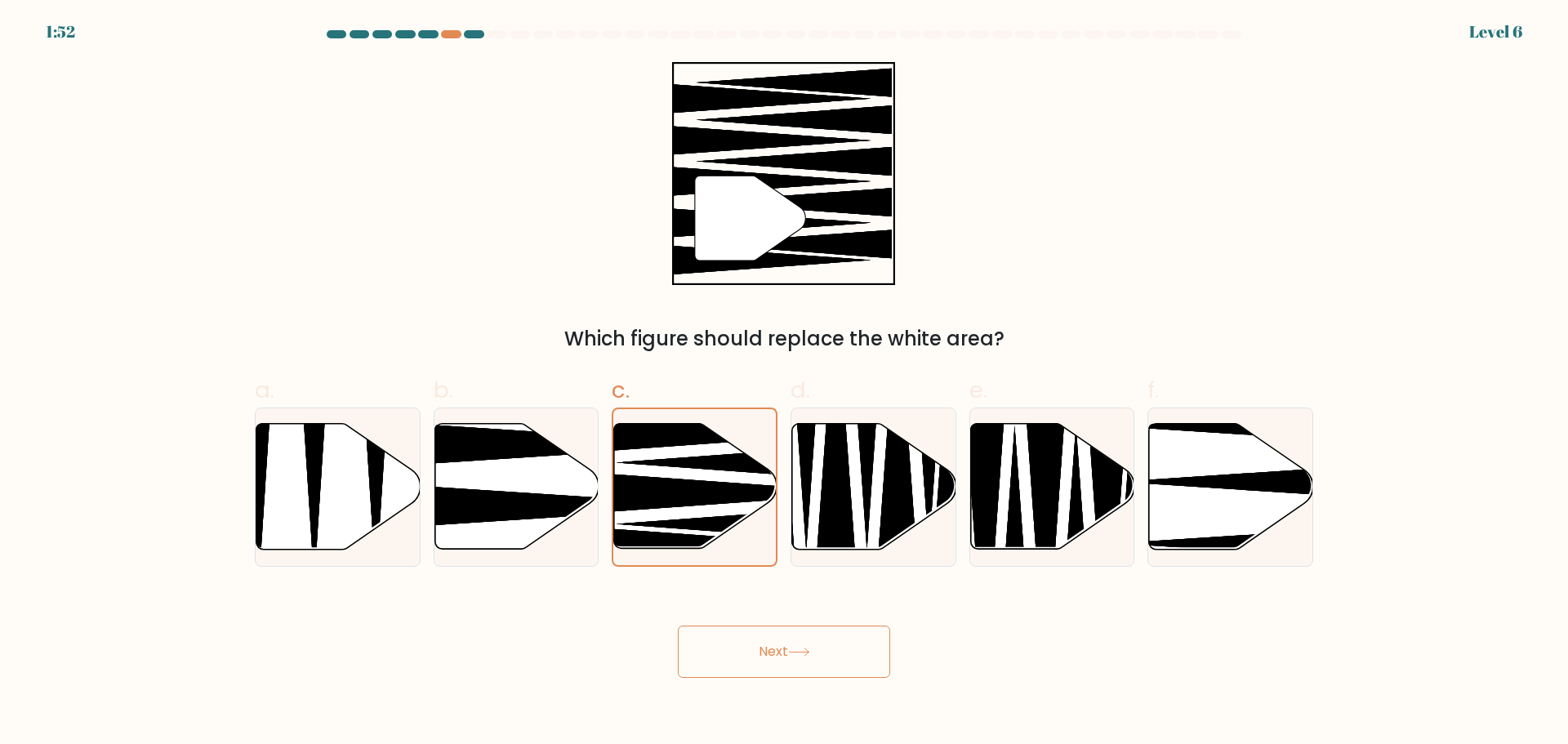
click at [761, 655] on button "Next" at bounding box center [784, 652] width 212 height 52
click at [761, 631] on button "Next" at bounding box center [784, 652] width 212 height 52
click at [766, 661] on button "Next" at bounding box center [784, 652] width 212 height 52
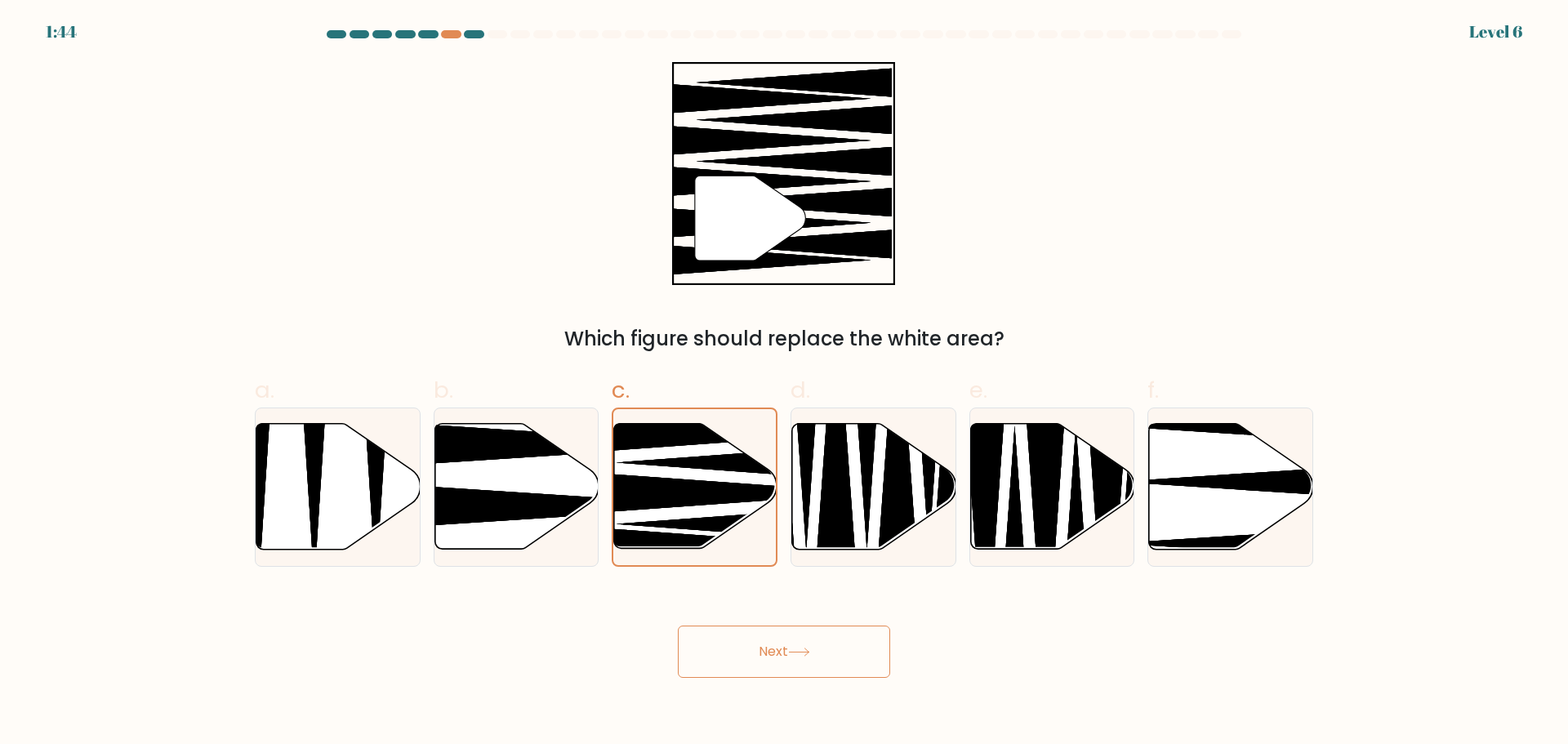
click at [767, 662] on button "Next" at bounding box center [784, 652] width 212 height 52
